Goal: Information Seeking & Learning: Learn about a topic

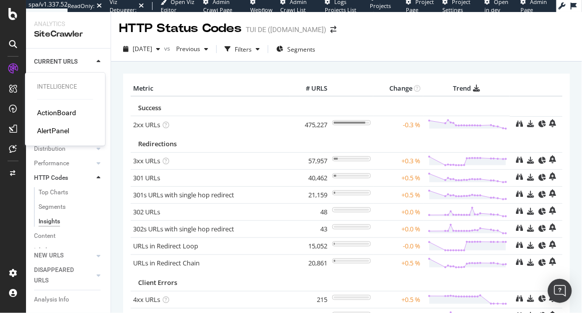
click at [67, 115] on div "ActionBoard" at bounding box center [56, 113] width 39 height 10
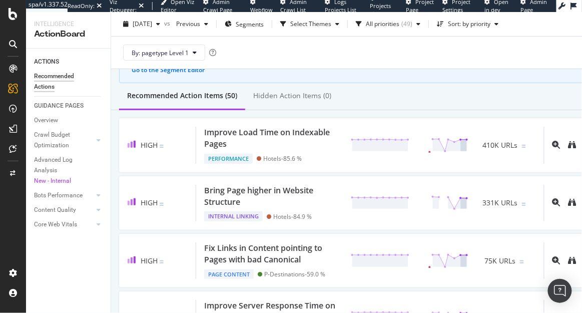
scroll to position [74, 0]
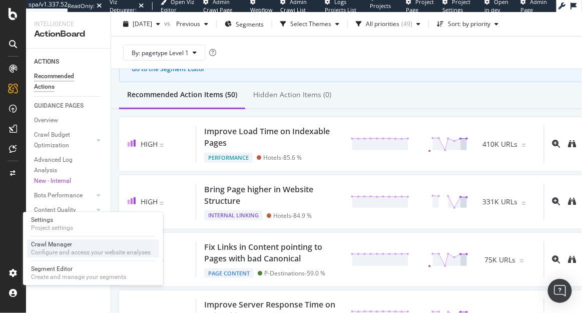
click at [72, 241] on div "Crawl Manager" at bounding box center [91, 245] width 120 height 8
click at [74, 249] on div "Configure and access your website analyses" at bounding box center [91, 253] width 120 height 8
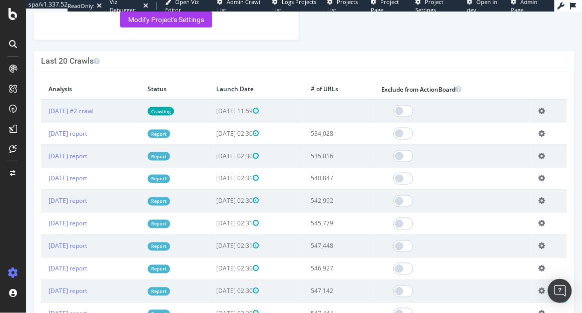
scroll to position [330, 0]
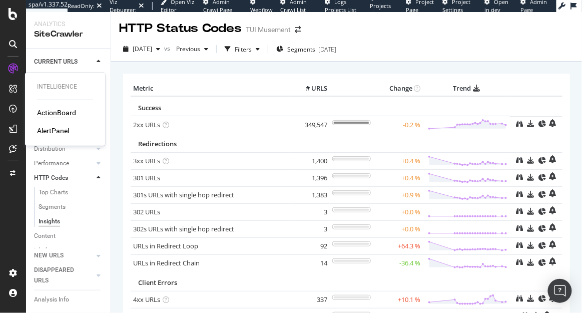
click at [44, 109] on div "ActionBoard" at bounding box center [56, 113] width 39 height 10
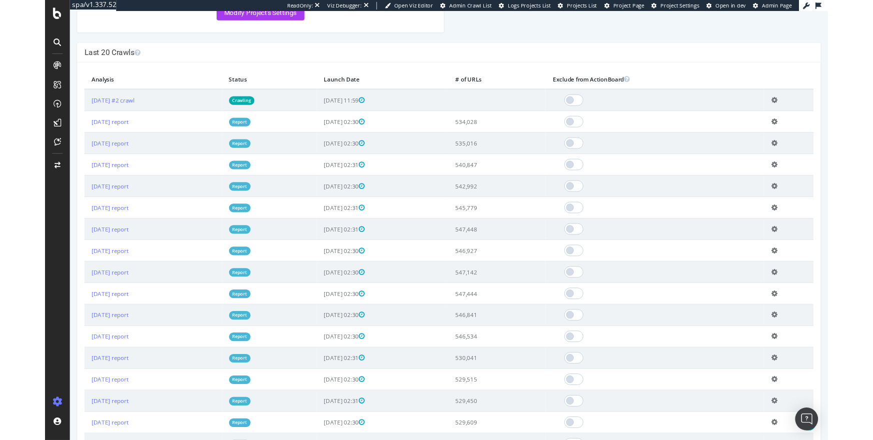
scroll to position [280, 0]
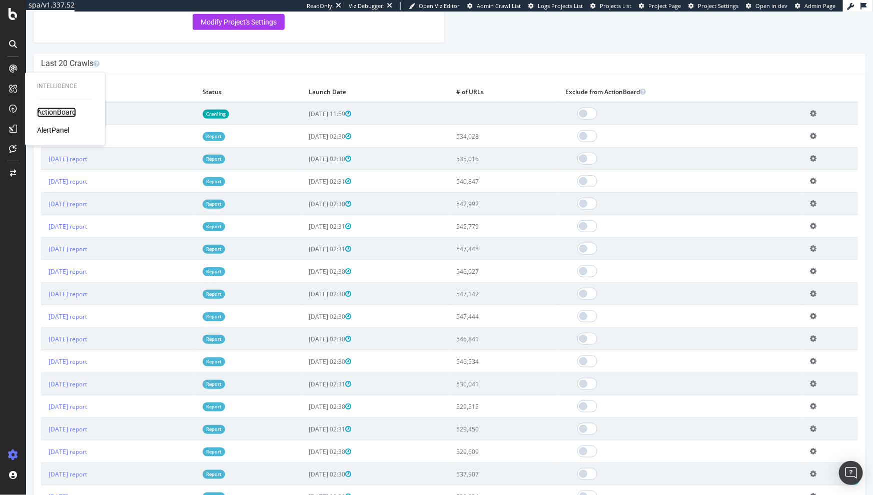
click at [48, 110] on div "ActionBoard" at bounding box center [56, 113] width 39 height 10
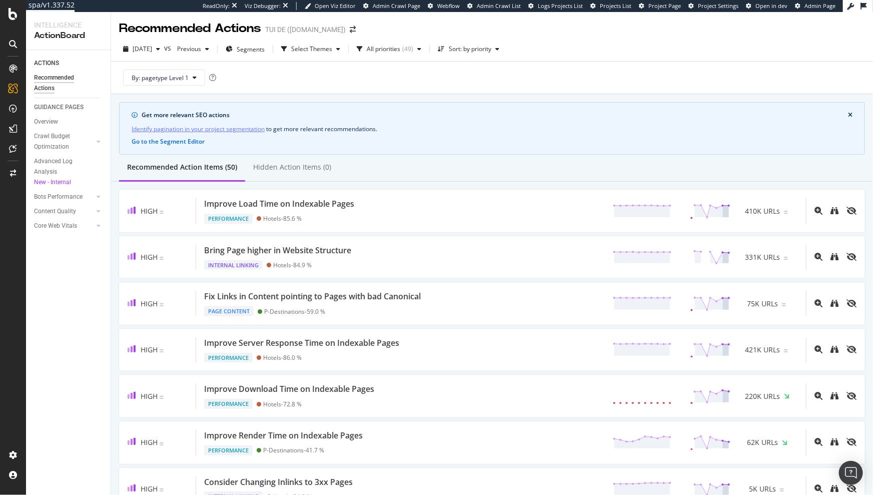
click at [581, 148] on div "Get more relevant SEO actions Identify pagination in your project segmentation …" at bounding box center [492, 128] width 746 height 53
